Goal: Task Accomplishment & Management: Book appointment/travel/reservation

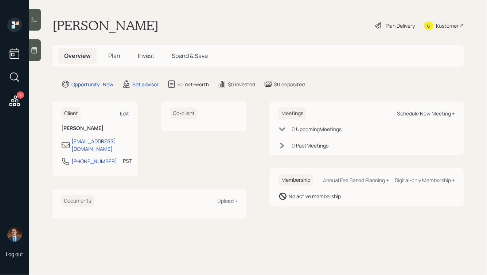
click at [419, 113] on div "Schedule New Meeting +" at bounding box center [426, 113] width 58 height 7
select select "round-[PERSON_NAME]"
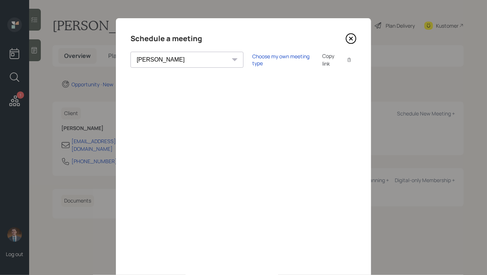
click at [252, 55] on div "Choose my own meeting type Copy link Copy text" at bounding box center [304, 59] width 104 height 15
click at [252, 62] on div "Choose my own meeting type" at bounding box center [282, 60] width 61 height 14
click at [304, 70] on div "Schedule a meeting [PERSON_NAME] [PERSON_NAME] [PERSON_NAME] [PERSON_NAME] [PER…" at bounding box center [243, 164] width 255 height 292
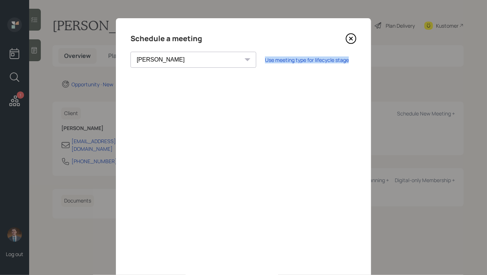
click at [304, 70] on div "Schedule a meeting [PERSON_NAME] [PERSON_NAME] [PERSON_NAME] [PERSON_NAME] [PER…" at bounding box center [243, 164] width 255 height 292
click at [214, 42] on div "Schedule a meeting" at bounding box center [244, 39] width 226 height 12
